Goal: Check status: Check status

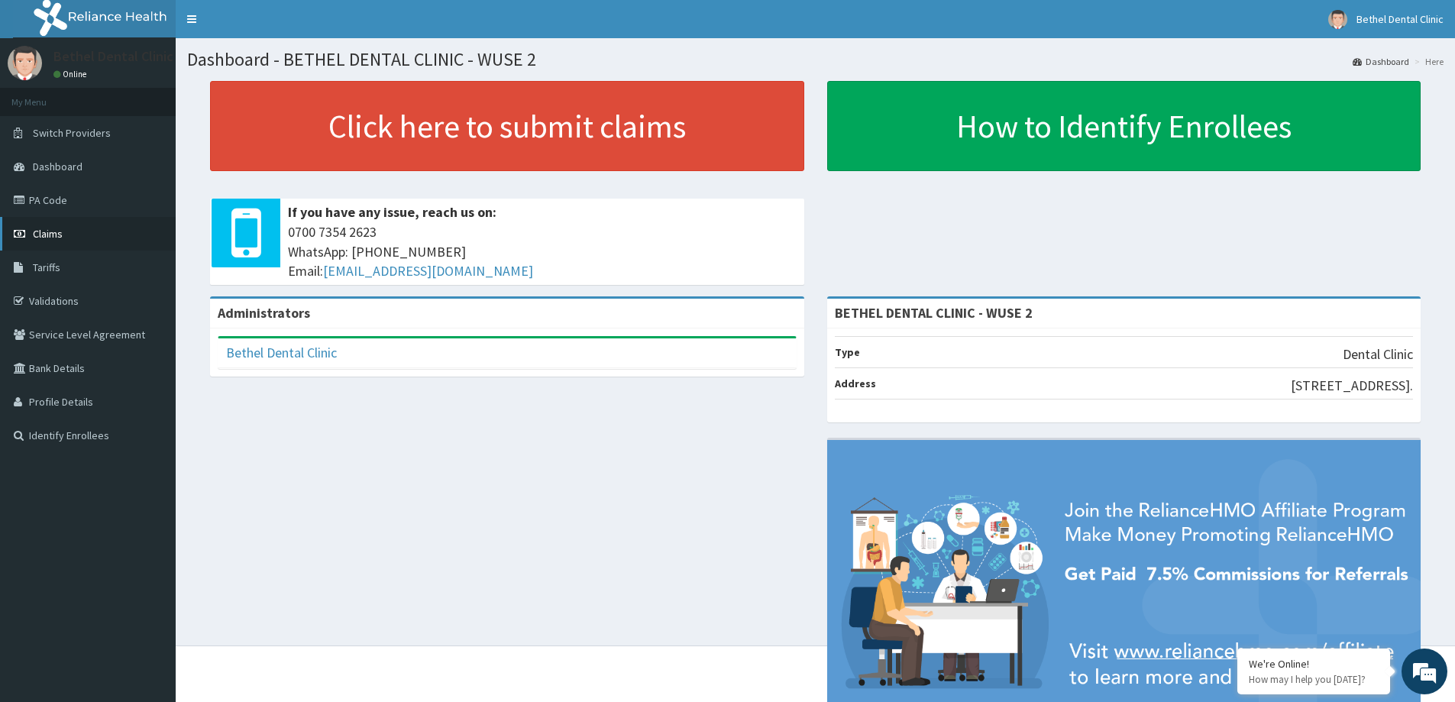
click at [45, 239] on span "Claims" at bounding box center [48, 234] width 30 height 14
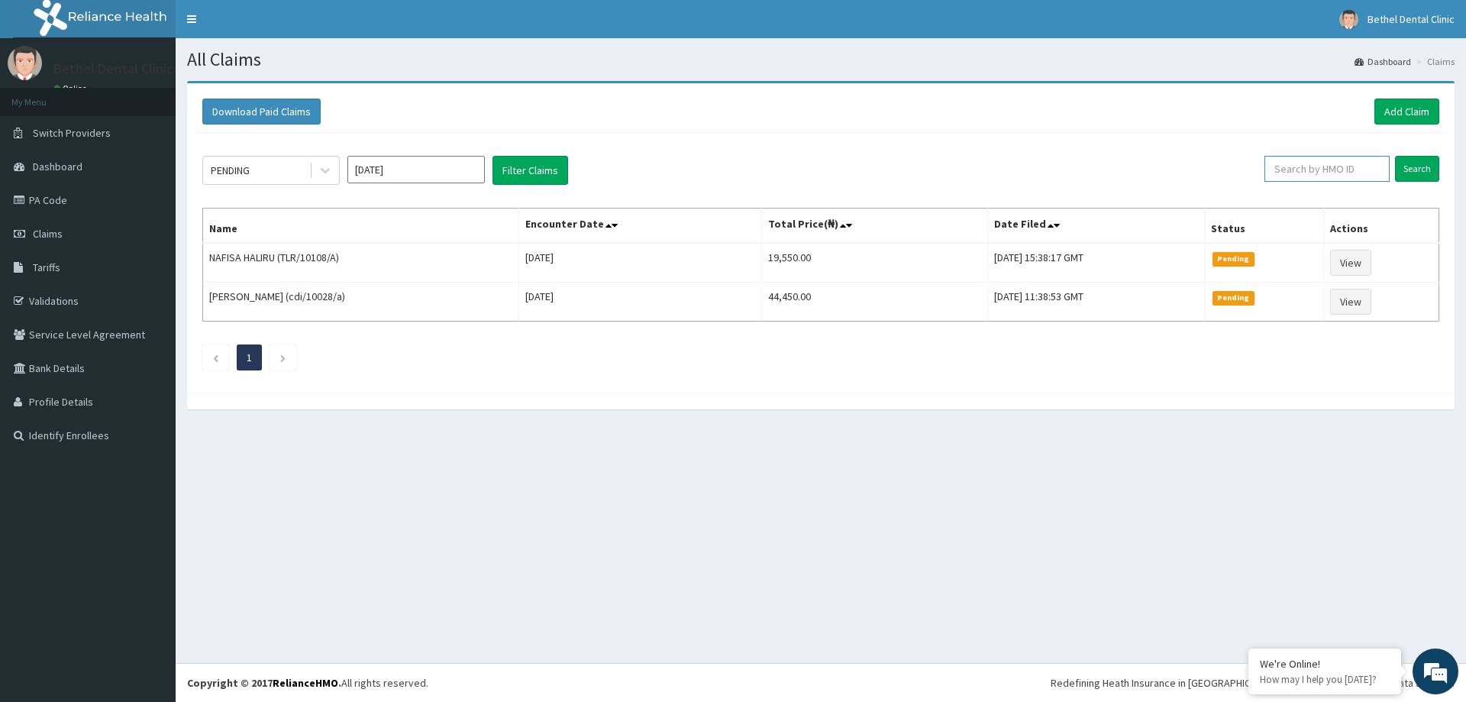
click at [1327, 173] on input "text" at bounding box center [1327, 169] width 125 height 26
type input "ENP/11229/A"
click at [1418, 170] on input "Search" at bounding box center [1417, 169] width 44 height 26
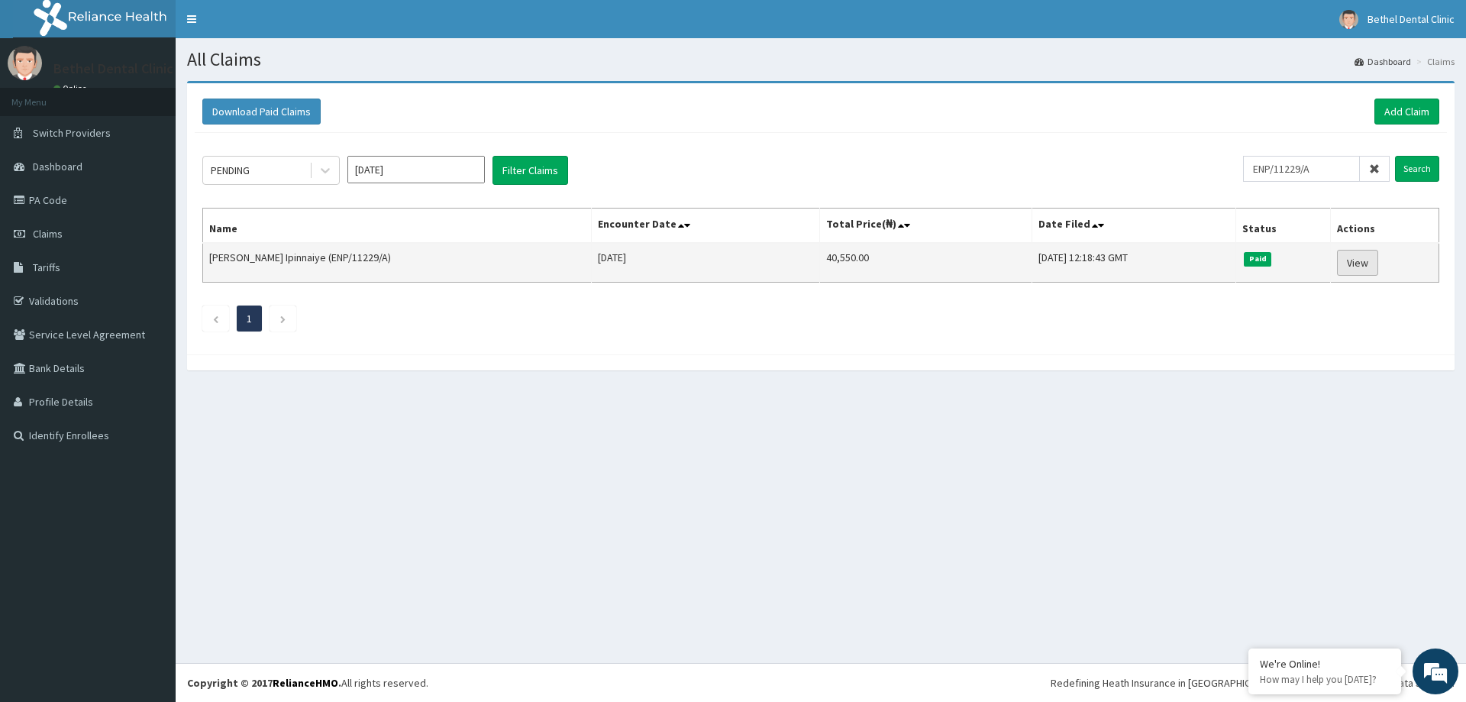
click at [1369, 261] on link "View" at bounding box center [1357, 263] width 41 height 26
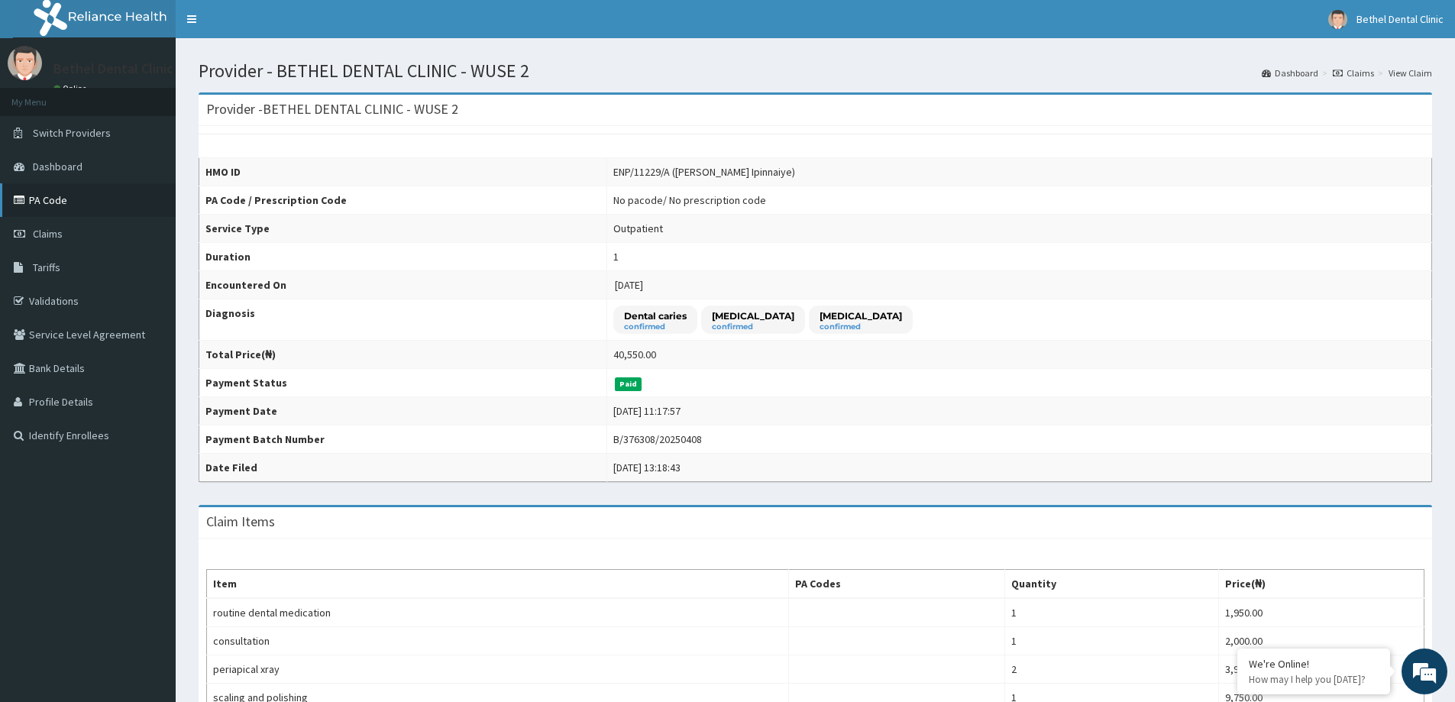
click at [63, 198] on link "PA Code" at bounding box center [88, 200] width 176 height 34
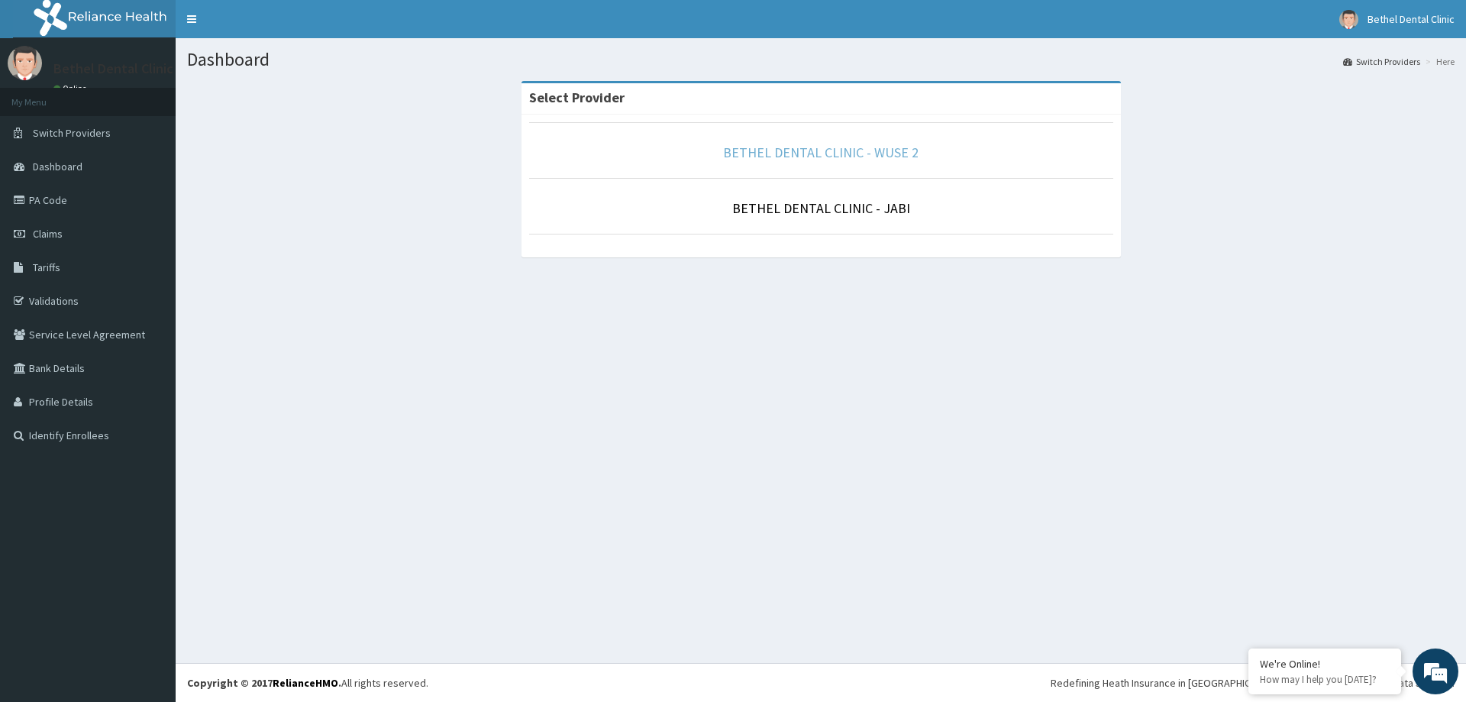
click at [870, 150] on link "BETHEL DENTAL CLINIC - WUSE 2" at bounding box center [821, 153] width 196 height 18
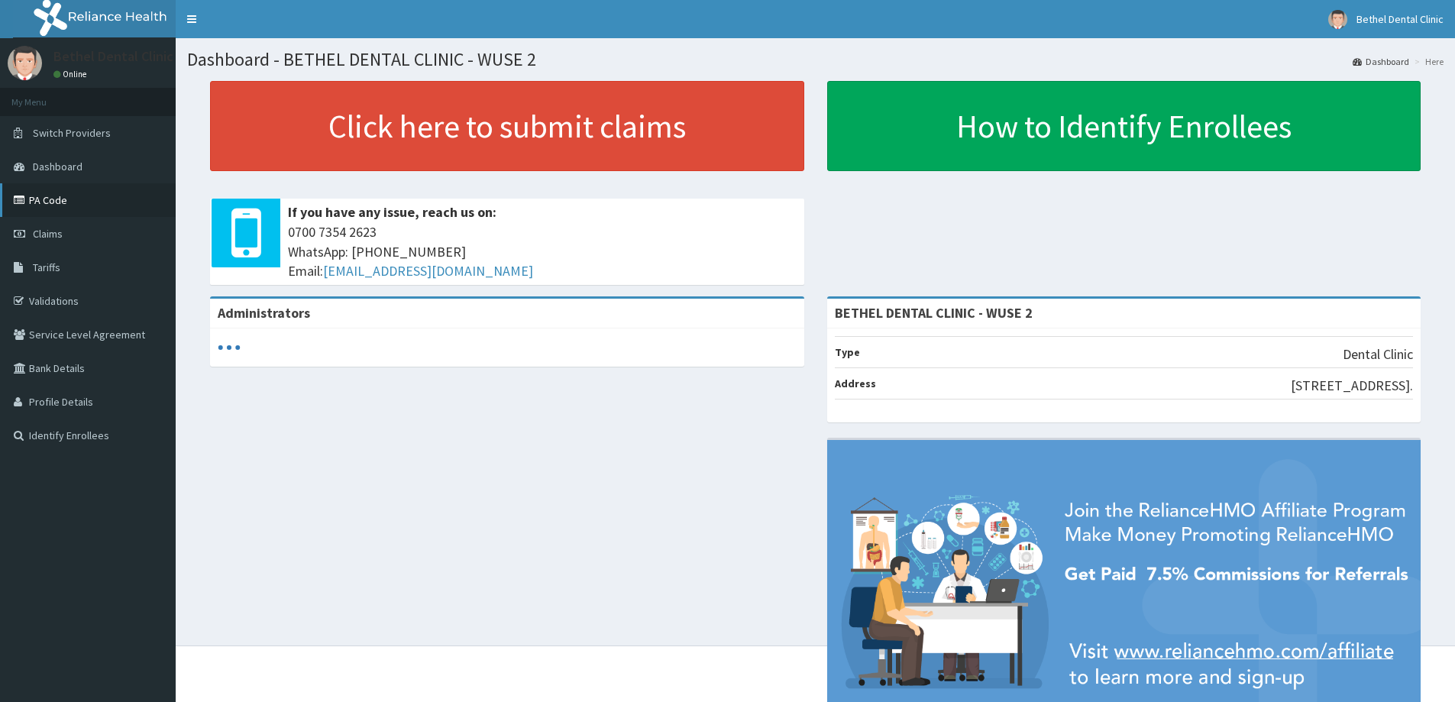
click at [54, 202] on link "PA Code" at bounding box center [88, 200] width 176 height 34
